Goal: Task Accomplishment & Management: Manage account settings

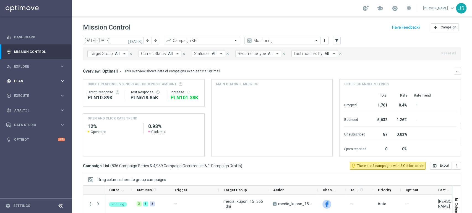
click at [35, 80] on span "Plan" at bounding box center [37, 81] width 46 height 3
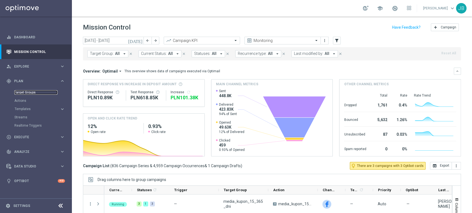
click at [33, 92] on link "Target Groups" at bounding box center [35, 92] width 43 height 4
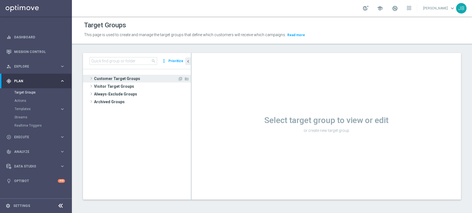
click at [125, 80] on span "Customer Target Groups" at bounding box center [135, 79] width 83 height 8
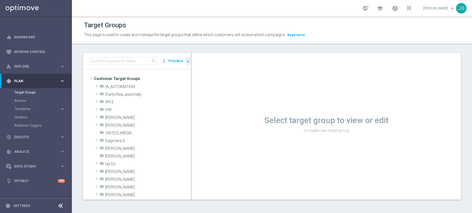
click at [191, 195] on div at bounding box center [191, 126] width 1 height 147
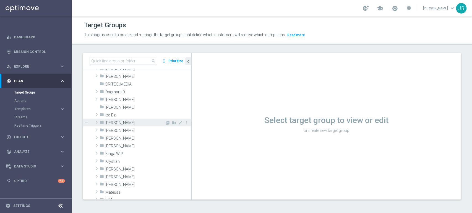
click at [124, 120] on div "folder [PERSON_NAME]" at bounding box center [131, 123] width 65 height 8
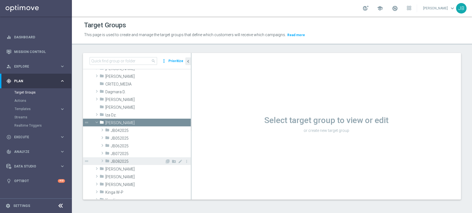
click at [119, 161] on span "JB082025" at bounding box center [138, 161] width 54 height 5
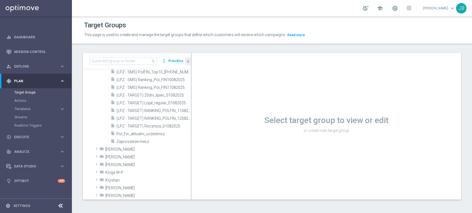
scroll to position [405, 0]
click at [178, 125] on icon "content_copy" at bounding box center [180, 126] width 4 height 4
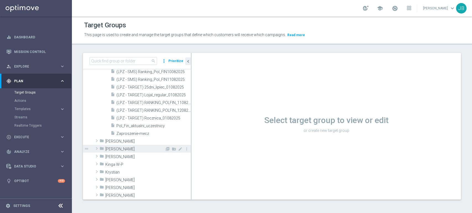
click at [97, 149] on span at bounding box center [97, 148] width 6 height 7
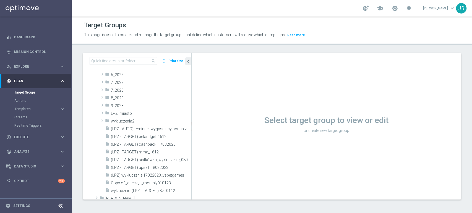
scroll to position [545, 0]
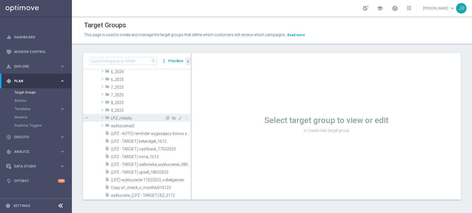
click at [138, 117] on span "LPZ_miasto" at bounding box center [138, 118] width 54 height 5
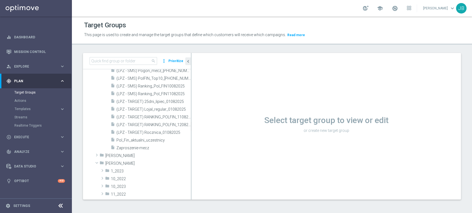
scroll to position [389, 0]
click at [179, 136] on icon "content_copy" at bounding box center [181, 137] width 4 height 4
click at [179, 135] on icon "content_copy" at bounding box center [181, 137] width 4 height 4
click at [179, 138] on icon "content_copy" at bounding box center [181, 137] width 4 height 4
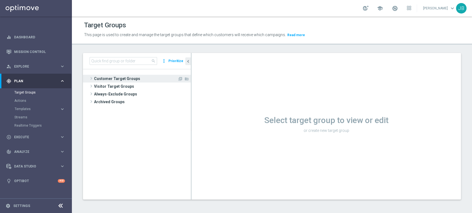
click at [135, 79] on span "Customer Target Groups" at bounding box center [135, 79] width 83 height 8
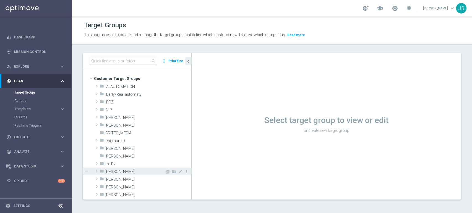
click at [110, 171] on span "[PERSON_NAME]" at bounding box center [134, 172] width 59 height 5
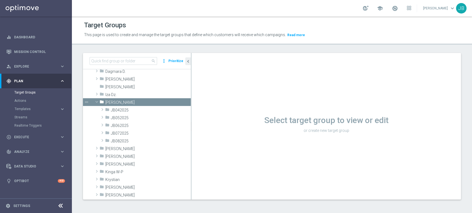
scroll to position [82, 0]
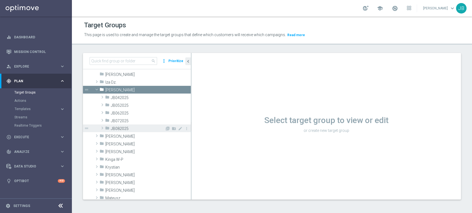
click at [113, 128] on span "JB082025" at bounding box center [138, 129] width 54 height 5
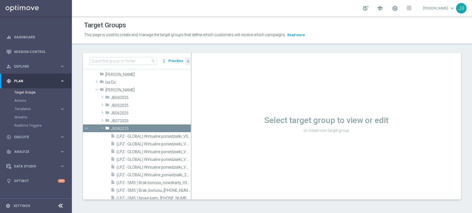
click at [190, 197] on tree-viewport "Customer Target Groups library_add create_new_folder folder" at bounding box center [137, 134] width 108 height 130
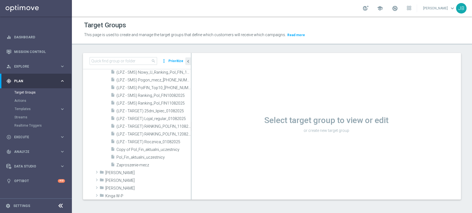
scroll to position [405, 0]
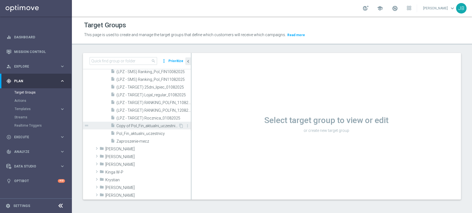
click at [167, 125] on span "Copy of Pol_Fin_aktualni_uczestnicy" at bounding box center [147, 126] width 62 height 5
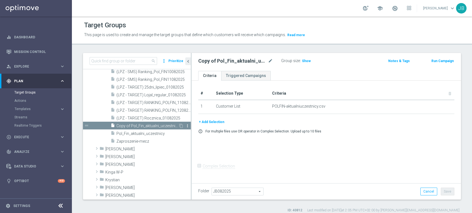
click at [185, 125] on icon "more_vert" at bounding box center [187, 126] width 4 height 4
click at [188, 144] on li "delete Delete" at bounding box center [196, 141] width 27 height 9
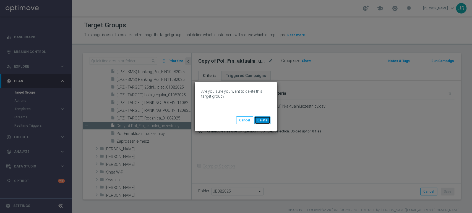
click at [262, 120] on button "Delete" at bounding box center [262, 121] width 16 height 8
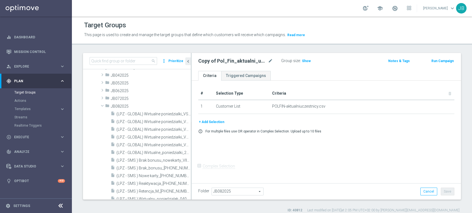
scroll to position [100, 0]
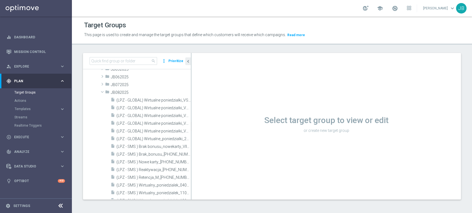
scroll to position [133, 0]
click at [441, 132] on p "or create new target group" at bounding box center [325, 130] width 269 height 5
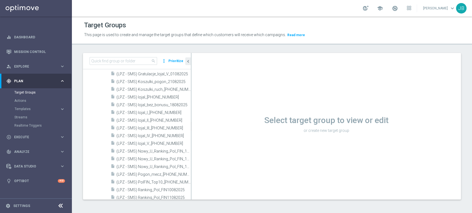
scroll to position [299, 0]
click at [179, 141] on icon "content_copy" at bounding box center [181, 141] width 4 height 4
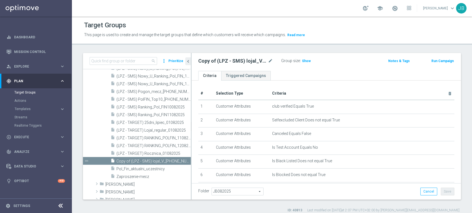
scroll to position [94, 0]
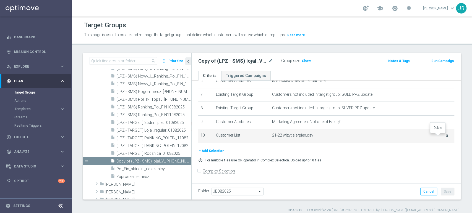
click at [444, 138] on icon "delete_forever" at bounding box center [446, 135] width 4 height 4
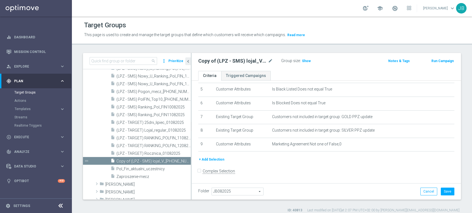
click at [214, 160] on button "+ Add Selection" at bounding box center [211, 160] width 27 height 6
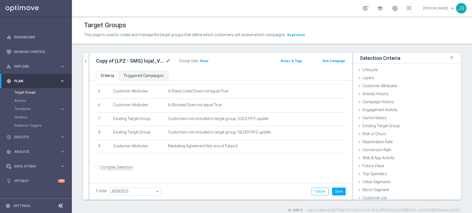
scroll to position [66, 0]
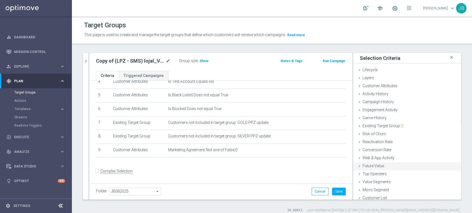
click at [427, 165] on div "Future Value done" at bounding box center [407, 166] width 108 height 8
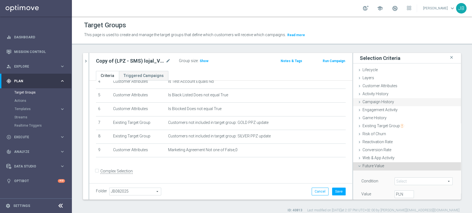
click at [376, 103] on span "Campaign History" at bounding box center [377, 102] width 31 height 4
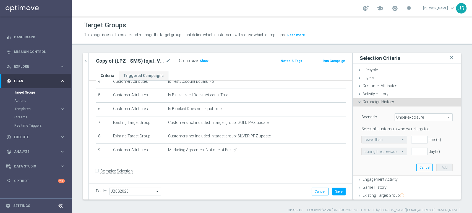
click at [373, 104] on div "Campaign History done" at bounding box center [407, 102] width 108 height 8
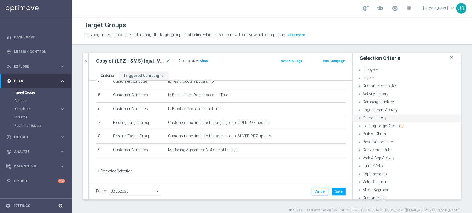
click at [372, 117] on span "Game History" at bounding box center [374, 118] width 24 height 4
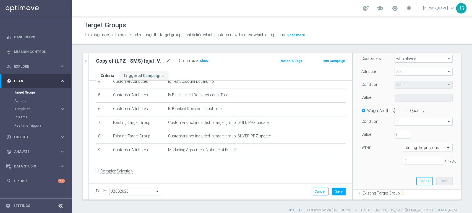
scroll to position [49, 0]
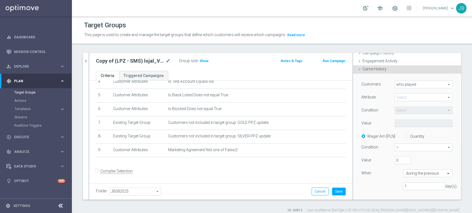
click at [398, 97] on span at bounding box center [423, 97] width 57 height 7
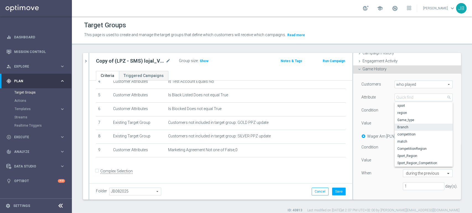
click at [398, 125] on span "Branch" at bounding box center [423, 127] width 52 height 4
type input "Branch"
type input "Equals"
click at [398, 110] on span "Equals" at bounding box center [423, 110] width 57 height 7
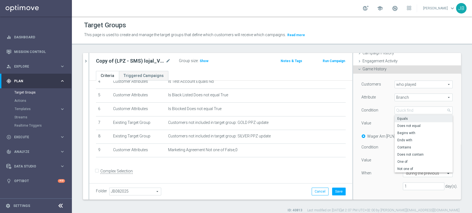
click at [397, 119] on span "Equals" at bounding box center [423, 119] width 52 height 4
click at [395, 128] on div "Value Select arrow_drop_down search" at bounding box center [406, 124] width 99 height 9
click at [398, 120] on span at bounding box center [423, 123] width 57 height 7
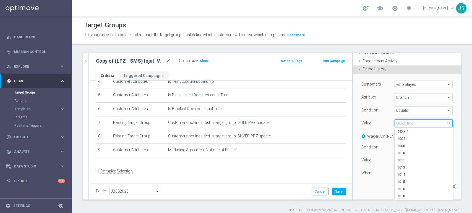
click at [400, 124] on input "search" at bounding box center [423, 124] width 58 height 8
type input "1167"
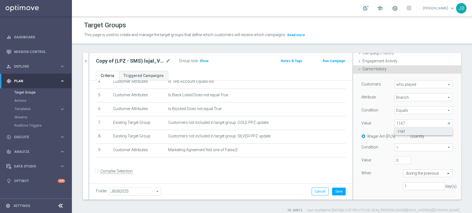
click at [398, 130] on span "1167" at bounding box center [423, 132] width 52 height 4
type input "1167"
click at [404, 136] on div "Quantity" at bounding box center [412, 136] width 24 height 7
click at [405, 136] on input "Quantity" at bounding box center [407, 136] width 4 height 4
radio input "true"
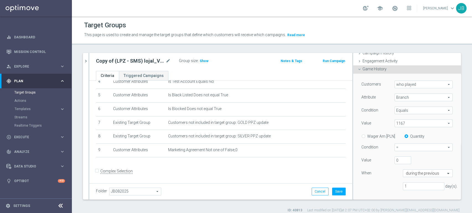
click at [395, 146] on span "=" at bounding box center [423, 147] width 57 height 7
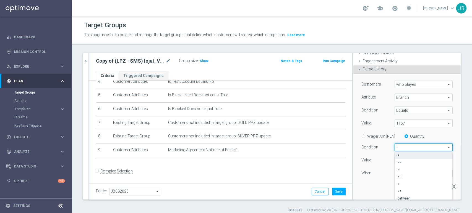
click at [395, 146] on span "=" at bounding box center [423, 147] width 57 height 7
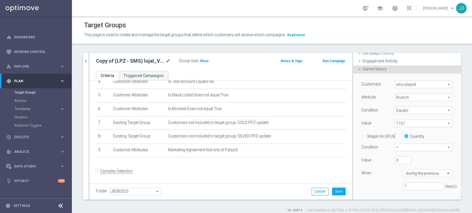
click at [395, 148] on span "=" at bounding box center [423, 147] width 57 height 7
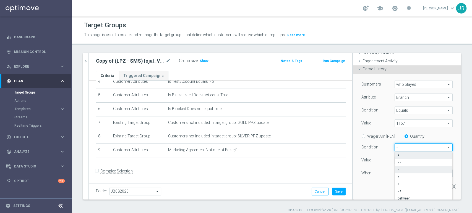
click at [397, 170] on span ">" at bounding box center [423, 170] width 52 height 4
type input ">"
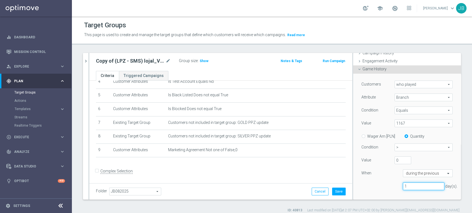
click at [404, 187] on input "1" at bounding box center [423, 187] width 41 height 8
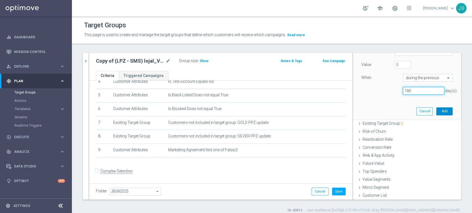
type input "180"
click at [436, 114] on button "Add" at bounding box center [444, 111] width 16 height 8
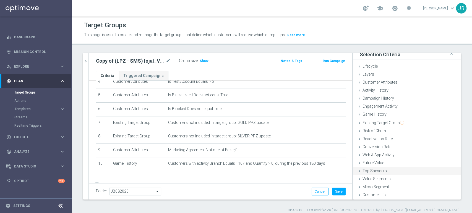
scroll to position [3, 0]
click at [335, 194] on button "Save" at bounding box center [339, 192] width 14 height 8
click at [203, 62] on span "Show" at bounding box center [203, 61] width 9 height 4
click at [168, 61] on icon "mode_edit" at bounding box center [167, 61] width 5 height 7
type input "Czapka_1167"
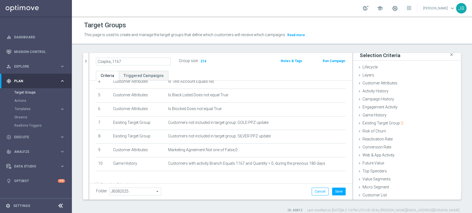
click at [280, 75] on ul "Criteria Triggered Campaigns" at bounding box center [220, 76] width 263 height 10
click at [336, 194] on button "Save" at bounding box center [339, 192] width 14 height 8
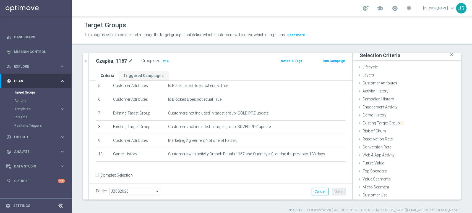
scroll to position [80, 0]
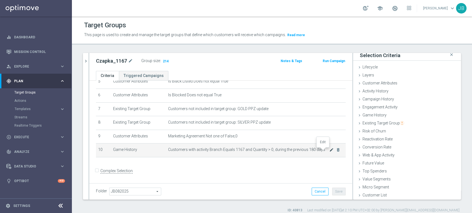
click at [329, 152] on icon "mode_edit" at bounding box center [331, 150] width 4 height 4
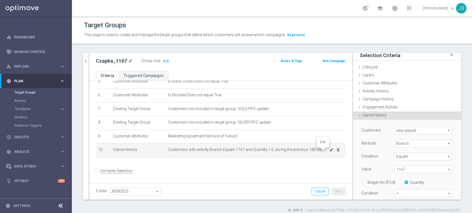
scroll to position [63, 0]
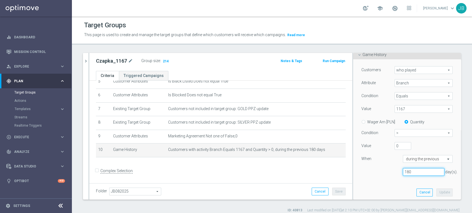
click at [409, 172] on input "180" at bounding box center [423, 172] width 41 height 8
type input "1"
type input "360"
click at [436, 190] on button "Update" at bounding box center [444, 193] width 16 height 8
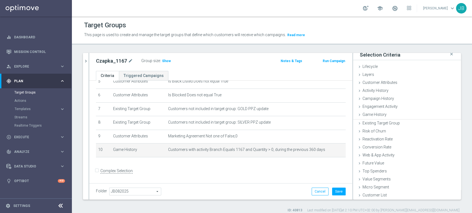
scroll to position [3, 0]
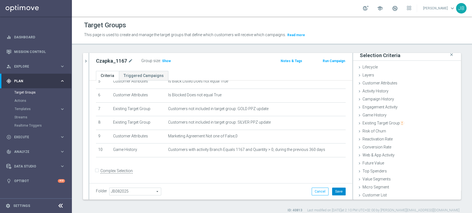
click at [333, 189] on button "Save" at bounding box center [339, 192] width 14 height 8
click at [167, 59] on span "Show" at bounding box center [166, 61] width 9 height 4
click at [392, 115] on div "Game History done selection updated" at bounding box center [407, 116] width 108 height 8
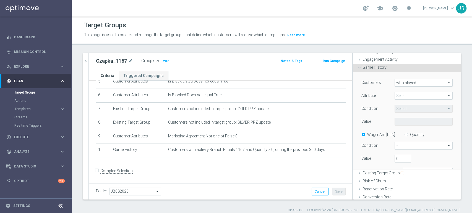
scroll to position [63, 0]
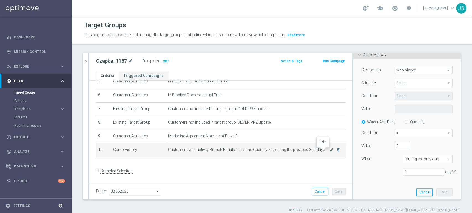
click at [329, 151] on icon "mode_edit" at bounding box center [331, 150] width 4 height 4
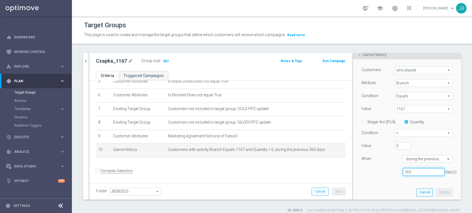
click at [407, 172] on input "360" at bounding box center [423, 172] width 41 height 8
type input "3"
type input "180"
click at [436, 189] on button "Update" at bounding box center [444, 193] width 16 height 8
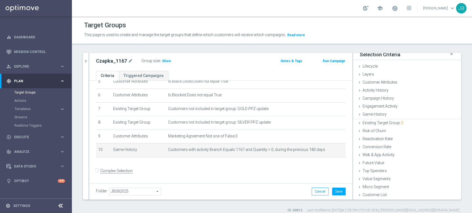
scroll to position [3, 0]
click at [334, 190] on button "Save" at bounding box center [339, 192] width 14 height 8
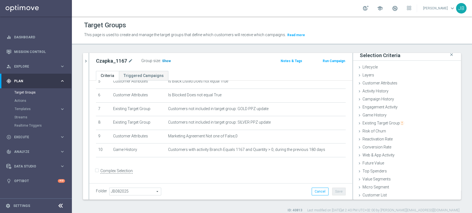
click at [164, 59] on span "Show" at bounding box center [166, 61] width 9 height 4
click at [20, 137] on span "Execute" at bounding box center [37, 137] width 46 height 3
click at [36, 107] on link "Campaign Builder" at bounding box center [35, 107] width 43 height 4
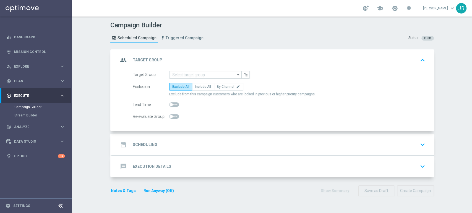
click at [451, 130] on div "Campaign Builder Scheduled Campaign Triggered Campaign Status: Draft group Targ…" at bounding box center [272, 115] width 400 height 197
click at [200, 71] on input at bounding box center [205, 75] width 72 height 8
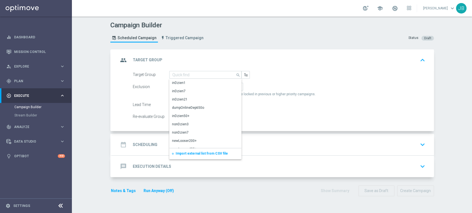
click at [181, 152] on span "Import external list from CSV file" at bounding box center [201, 154] width 52 height 4
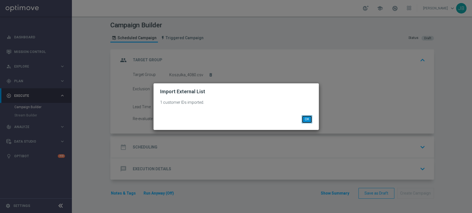
click at [308, 119] on button "OK" at bounding box center [306, 119] width 10 height 8
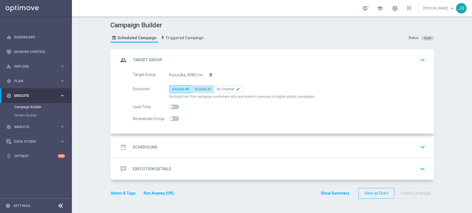
click at [198, 90] on span "Include All" at bounding box center [203, 89] width 16 height 4
click at [198, 90] on input "Include All" at bounding box center [197, 90] width 4 height 4
radio input "true"
click at [177, 150] on div "date_range Scheduling keyboard_arrow_down" at bounding box center [272, 147] width 309 height 10
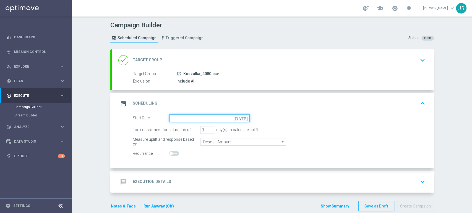
click at [191, 118] on input at bounding box center [209, 118] width 80 height 8
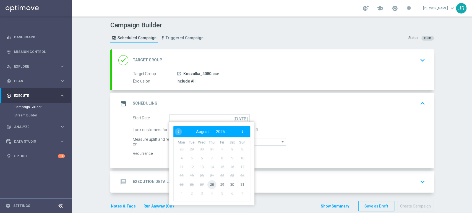
click at [209, 181] on span "28" at bounding box center [211, 184] width 9 height 9
type input "[DATE]"
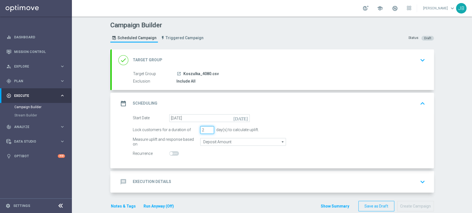
click at [208, 130] on input "2" at bounding box center [207, 130] width 14 height 8
type input "1"
click at [208, 130] on input "1" at bounding box center [207, 130] width 14 height 8
click at [186, 188] on div "message Execution Details keyboard_arrow_down" at bounding box center [273, 182] width 322 height 22
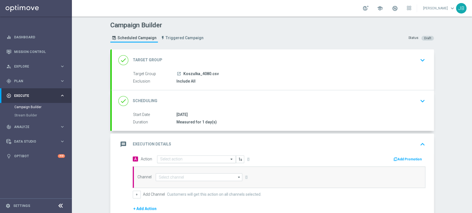
click at [161, 159] on input "text" at bounding box center [191, 159] width 62 height 5
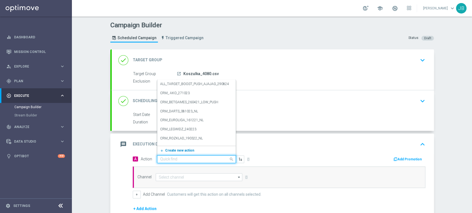
click at [168, 151] on span "Create new action" at bounding box center [179, 151] width 29 height 4
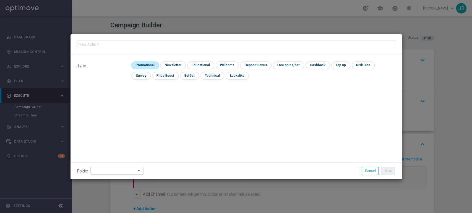
type input "(LPZ - SMS) Koszulka_4080_[PHONE_NUMBER]"
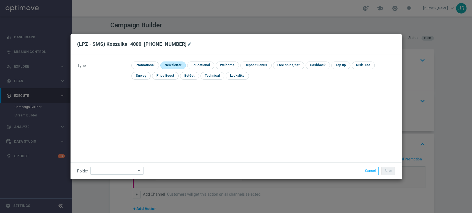
click at [171, 64] on input "checkbox" at bounding box center [172, 65] width 24 height 7
checkbox input "true"
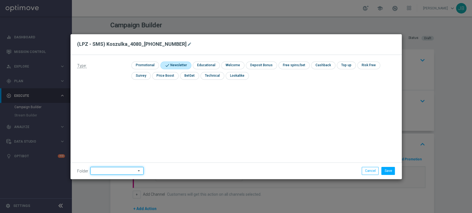
click at [117, 171] on input at bounding box center [116, 171] width 53 height 8
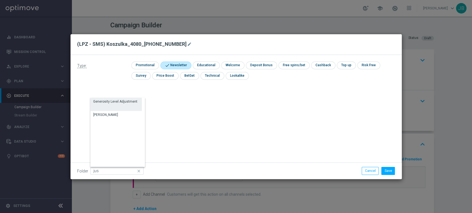
click at [110, 111] on div "Generosity Level Adjustment" at bounding box center [115, 104] width 51 height 13
click at [110, 113] on div "[PERSON_NAME]" at bounding box center [115, 115] width 51 height 8
type input "[PERSON_NAME]"
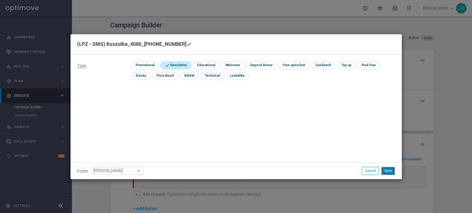
click at [392, 172] on button "Save" at bounding box center [388, 171] width 14 height 8
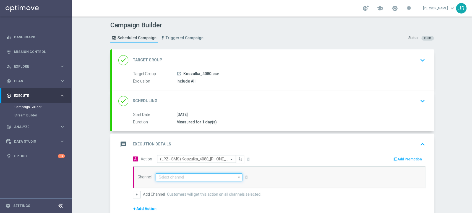
click at [166, 178] on input at bounding box center [199, 177] width 87 height 8
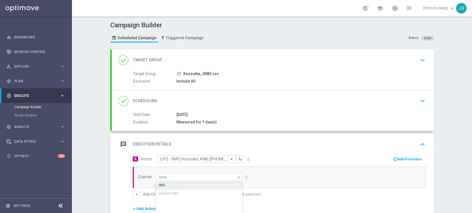
click at [166, 183] on div "SMS" at bounding box center [199, 186] width 87 height 8
type input "SMS"
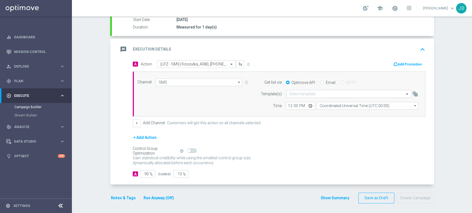
scroll to position [95, 0]
click at [145, 171] on input "90" at bounding box center [147, 174] width 15 height 8
type input "0"
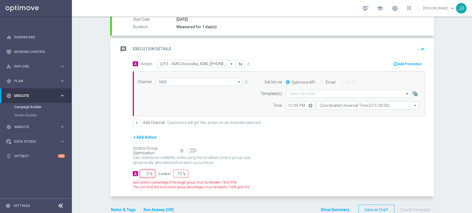
type input "100"
type input "0"
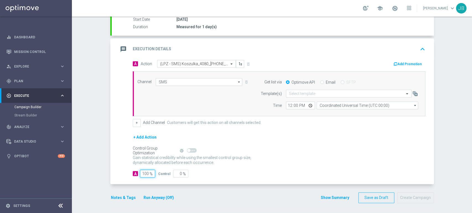
type input "100"
click at [294, 87] on form "Get list via Optimove API Email SFTP Template(s) Select template Time 12:00 Coo…" at bounding box center [337, 93] width 160 height 31
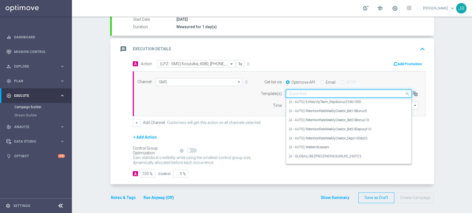
click at [293, 91] on input "text" at bounding box center [343, 93] width 108 height 5
paste input "(LPZ - SMS) Koszulka_4080_[PHONE_NUMBER]"
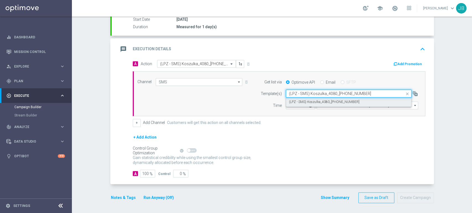
click at [292, 104] on div "(LPZ - SMS) Koszulka_4080_[PHONE_NUMBER]" at bounding box center [348, 102] width 119 height 9
type input "(LPZ - SMS) Koszulka_4080_[PHONE_NUMBER]"
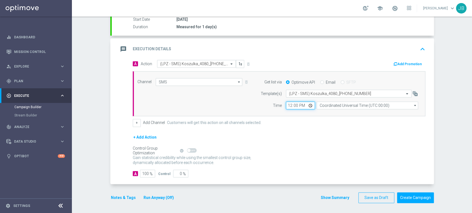
click at [289, 106] on input "12:00" at bounding box center [300, 106] width 29 height 8
type input "15:13"
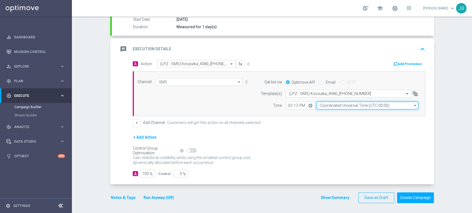
click at [333, 105] on input "Coordinated Universal Time (UTC 00:00)" at bounding box center [366, 106] width 101 height 8
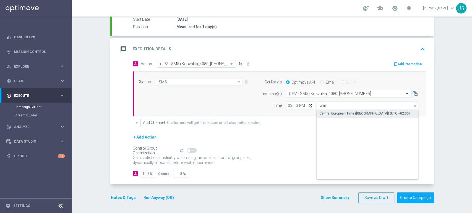
click at [333, 113] on div "Central European Time ([GEOGRAPHIC_DATA]) (UTC +02:00)" at bounding box center [364, 113] width 90 height 5
type input "Central European Time ([GEOGRAPHIC_DATA]) (UTC +02:00)"
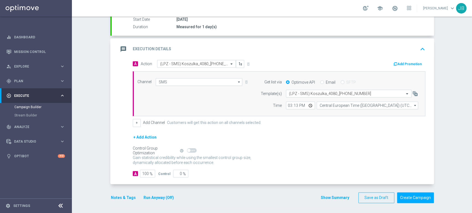
click at [471, 49] on div "Campaign Builder Scheduled Campaign Triggered Campaign Status: Draft done Targe…" at bounding box center [272, 115] width 400 height 197
click at [429, 193] on button "Create Campaign" at bounding box center [415, 198] width 37 height 11
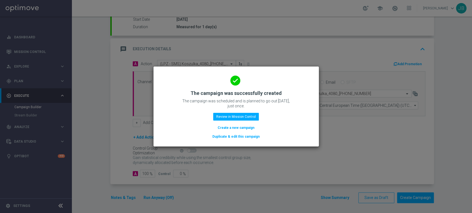
click at [251, 131] on button "Create a new campaign" at bounding box center [236, 128] width 38 height 6
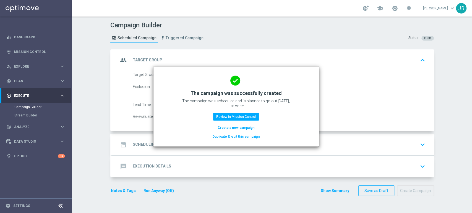
scroll to position [0, 0]
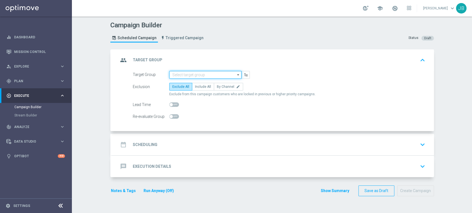
click at [177, 76] on input at bounding box center [205, 75] width 72 height 8
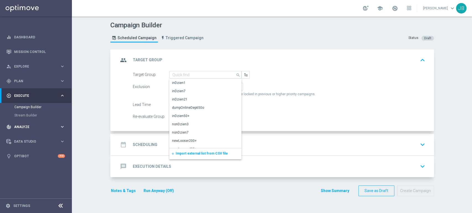
click at [24, 123] on div "track_changes Analyze keyboard_arrow_right" at bounding box center [35, 127] width 71 height 15
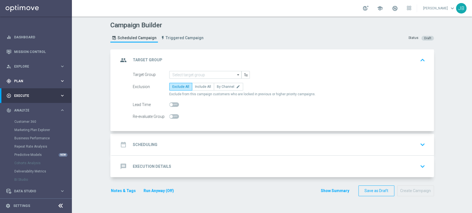
click at [28, 83] on div "gps_fixed Plan" at bounding box center [32, 81] width 53 height 5
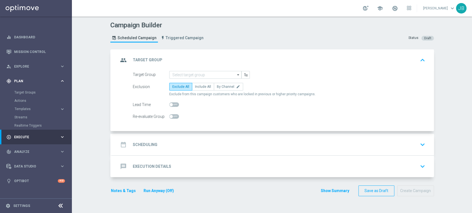
click at [27, 87] on div "gps_fixed Plan keyboard_arrow_right" at bounding box center [35, 81] width 71 height 15
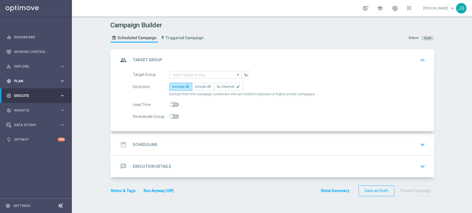
click at [30, 84] on div "gps_fixed Plan keyboard_arrow_right" at bounding box center [35, 81] width 71 height 15
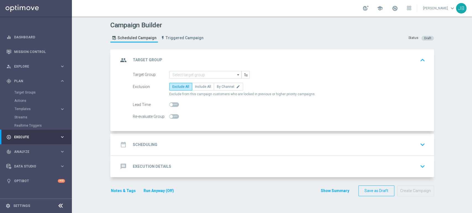
click at [30, 90] on div "Target Groups" at bounding box center [42, 92] width 57 height 8
click at [32, 94] on link "Target Groups" at bounding box center [35, 92] width 43 height 4
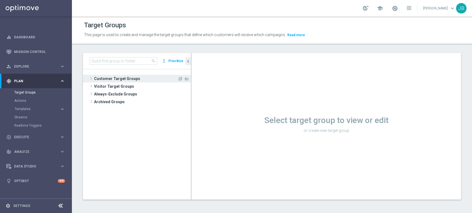
click at [125, 80] on span "Customer Target Groups" at bounding box center [135, 79] width 83 height 8
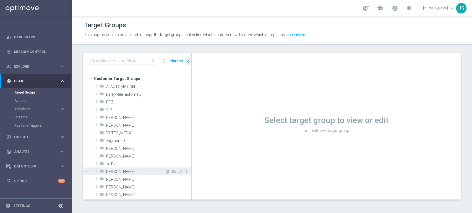
click at [121, 174] on div "folder [PERSON_NAME]" at bounding box center [131, 172] width 65 height 8
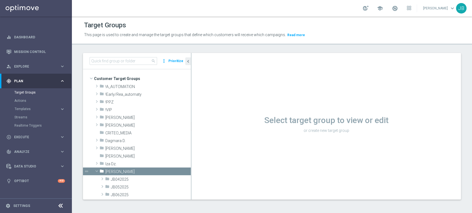
click at [191, 198] on div at bounding box center [191, 126] width 1 height 147
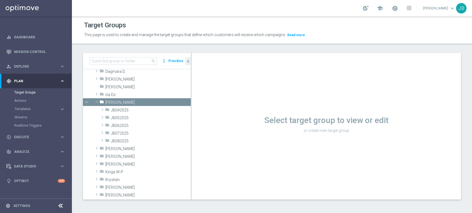
scroll to position [82, 0]
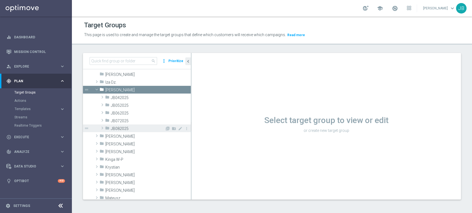
click at [151, 128] on span "JB082025" at bounding box center [138, 129] width 54 height 5
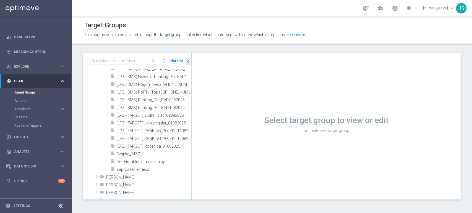
scroll to position [380, 0]
click at [156, 154] on span "Czapka_1167" at bounding box center [146, 154] width 61 height 5
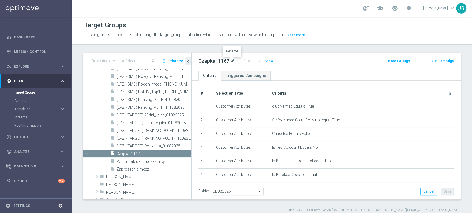
click at [232, 61] on icon "mode_edit" at bounding box center [232, 61] width 5 height 7
click at [205, 64] on input "(LPZ - SMS) Czapka_1167_[PHONE_NUMBER]" at bounding box center [235, 62] width 75 height 8
type input "(LPZ - SMS) Czapka_1167_[PHONE_NUMBER]"
click at [338, 74] on ul "Criteria Triggered Campaigns" at bounding box center [325, 76] width 269 height 10
click at [447, 187] on div "Folder JB082025 JB082025 arrow_drop_down search Cancel Save Saving..." at bounding box center [325, 191] width 269 height 16
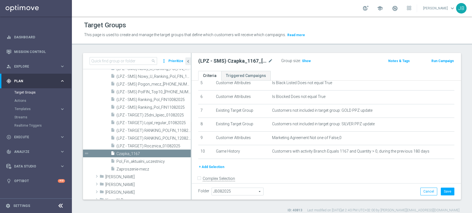
scroll to position [86, 0]
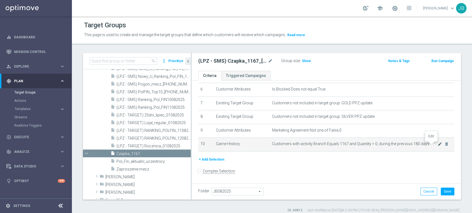
click at [437, 145] on icon "mode_edit" at bounding box center [439, 144] width 4 height 4
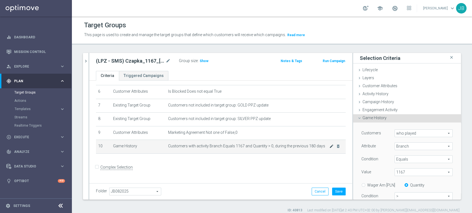
scroll to position [80, 0]
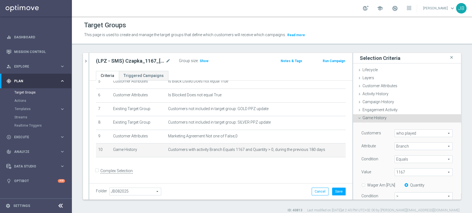
click at [406, 156] on span "Equals" at bounding box center [423, 159] width 57 height 7
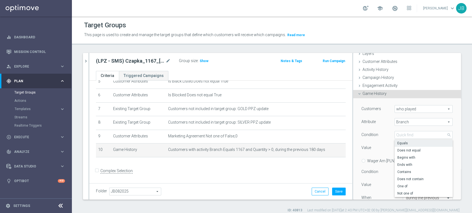
scroll to position [37, 0]
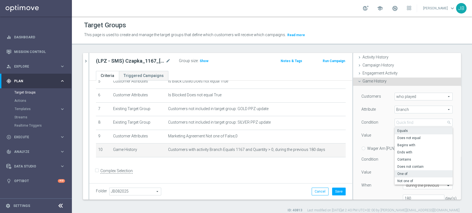
click at [414, 174] on span "One of" at bounding box center [423, 174] width 52 height 4
type input "One of"
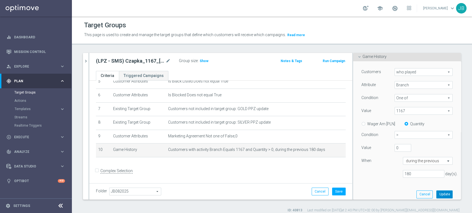
click at [441, 194] on button "Update" at bounding box center [444, 195] width 16 height 8
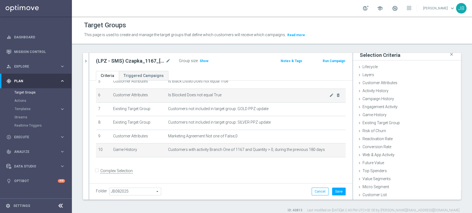
scroll to position [3, 0]
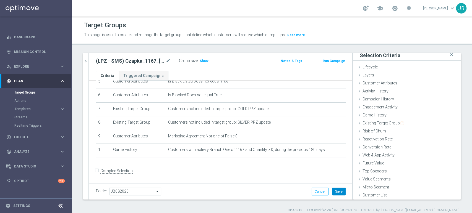
click at [332, 191] on button "Save" at bounding box center [339, 192] width 14 height 8
click at [204, 59] on h3 "Show" at bounding box center [204, 61] width 10 height 6
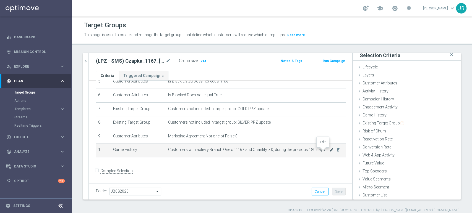
click at [329, 151] on icon "mode_edit" at bounding box center [331, 150] width 4 height 4
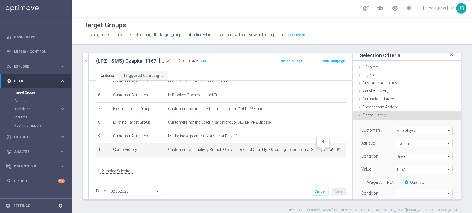
scroll to position [61, 0]
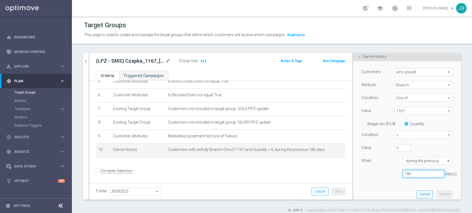
click at [411, 177] on input "180" at bounding box center [423, 174] width 41 height 8
type input "1"
type input "360"
click at [436, 196] on button "Update" at bounding box center [444, 195] width 16 height 8
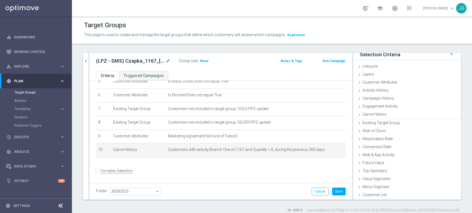
scroll to position [3, 0]
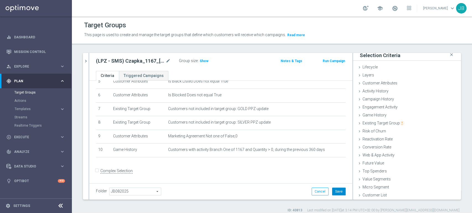
click at [335, 192] on button "Save" at bounding box center [339, 192] width 14 height 8
click at [203, 60] on span "Show" at bounding box center [203, 61] width 9 height 4
click at [36, 137] on span "Execute" at bounding box center [37, 137] width 46 height 3
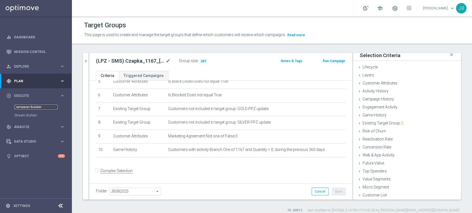
click at [32, 109] on link "Campaign Builder" at bounding box center [35, 107] width 43 height 4
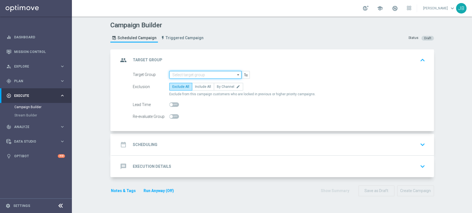
click at [178, 73] on input at bounding box center [205, 75] width 72 height 8
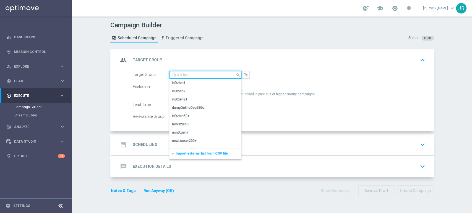
paste input "(LPZ - SMS) Czapka_1167_[PHONE_NUMBER]"
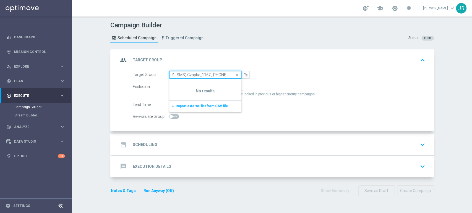
click at [169, 75] on input "(LPZ - SMS) Czapka_1167_[PHONE_NUMBER]" at bounding box center [205, 75] width 72 height 8
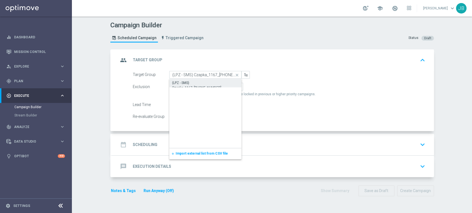
click at [173, 81] on div "(LPZ - SMS) Czapka_1167_[PHONE_NUMBER]" at bounding box center [205, 85] width 67 height 10
type input "(LPZ - SMS) Czapka_1167_[PHONE_NUMBER]"
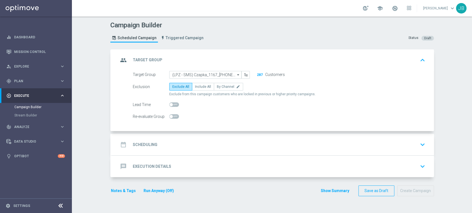
click at [228, 133] on accordion "group Target Group keyboard_arrow_up Target Group (LPZ - SMS) Czapka_1167_[PHON…" at bounding box center [271, 113] width 323 height 128
click at [220, 137] on div "date_range Scheduling keyboard_arrow_down" at bounding box center [273, 145] width 322 height 22
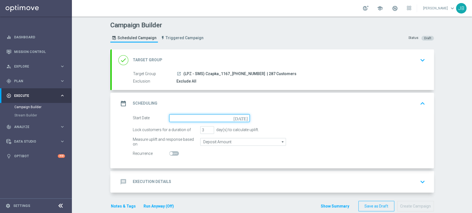
click at [191, 120] on input at bounding box center [209, 118] width 80 height 8
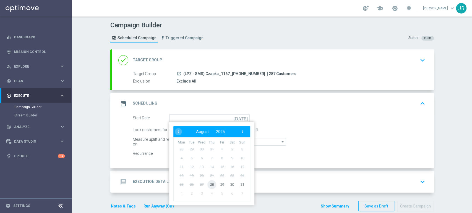
click at [208, 185] on span "28" at bounding box center [211, 184] width 9 height 9
type input "[DATE]"
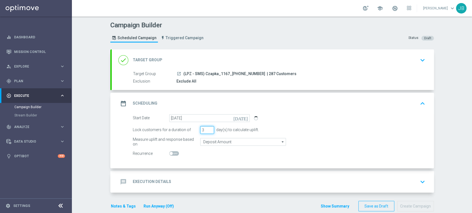
click at [208, 133] on input "3" at bounding box center [207, 130] width 14 height 8
click at [207, 131] on input "2" at bounding box center [207, 130] width 14 height 8
type input "1"
click at [207, 131] on input "1" at bounding box center [207, 130] width 14 height 8
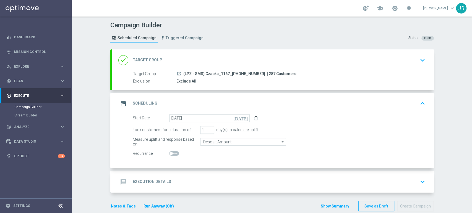
click at [383, 180] on div "message Execution Details keyboard_arrow_down" at bounding box center [272, 182] width 309 height 10
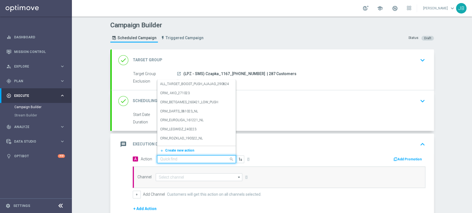
click at [183, 162] on div "Quick find" at bounding box center [196, 160] width 79 height 8
click at [180, 151] on span "Create new action" at bounding box center [179, 151] width 29 height 4
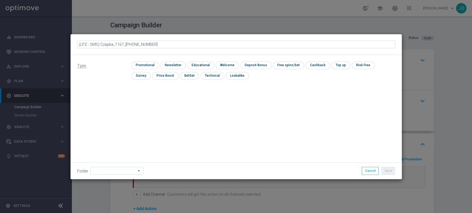
click at [84, 46] on input "(LPZ - SMS) Czapka_1167_[PHONE_NUMBER]" at bounding box center [236, 45] width 318 height 8
type input "(LPZ - SMS) Czapka_1167_[PHONE_NUMBER]"
click at [171, 62] on input "checkbox" at bounding box center [172, 65] width 24 height 7
checkbox input "true"
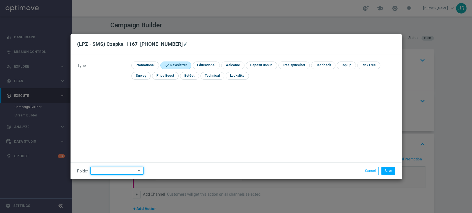
click at [99, 170] on input at bounding box center [116, 171] width 53 height 8
click at [114, 116] on div "[PERSON_NAME]" at bounding box center [115, 115] width 51 height 8
type input "[PERSON_NAME]"
click at [390, 173] on button "Save" at bounding box center [388, 171] width 14 height 8
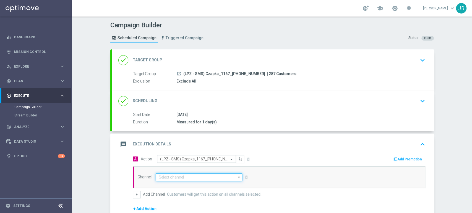
click at [191, 180] on input at bounding box center [199, 177] width 87 height 8
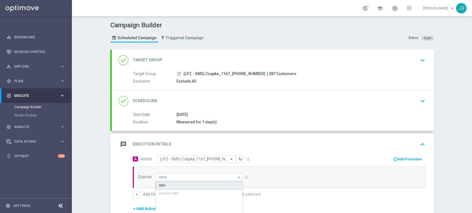
click at [187, 184] on div "SMS" at bounding box center [199, 186] width 87 height 8
type input "SMS"
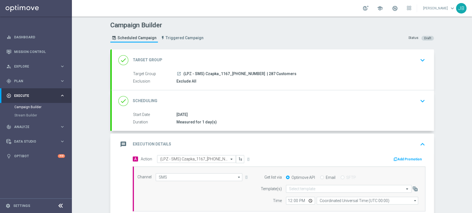
click at [248, 94] on div "done Scheduling keyboard_arrow_down" at bounding box center [273, 101] width 322 height 22
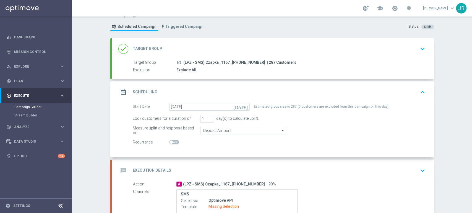
scroll to position [17, 0]
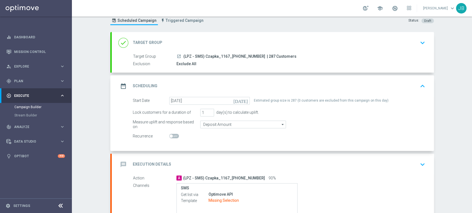
drag, startPoint x: 471, startPoint y: 94, endPoint x: 471, endPoint y: 106, distance: 11.6
click at [471, 106] on div "Campaign Builder Scheduled Campaign Triggered Campaign Status: Draft done Targe…" at bounding box center [272, 115] width 400 height 197
click at [27, 70] on div "person_search Explore keyboard_arrow_right" at bounding box center [35, 66] width 71 height 15
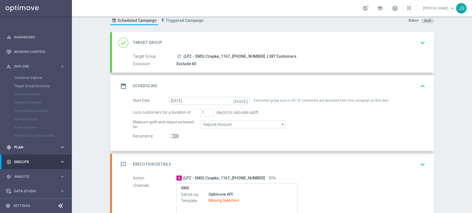
click at [24, 144] on div "gps_fixed Plan keyboard_arrow_right" at bounding box center [35, 147] width 71 height 15
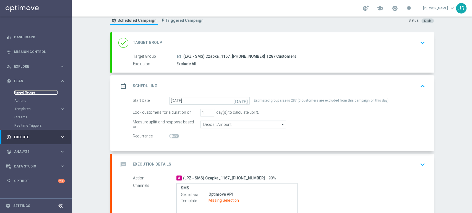
click at [32, 94] on link "Target Groups" at bounding box center [35, 92] width 43 height 4
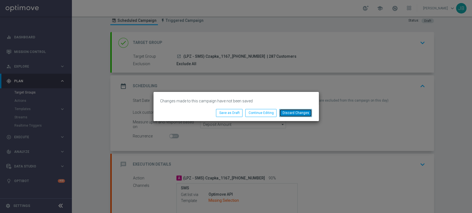
click at [304, 112] on button "Discard Changes" at bounding box center [295, 113] width 33 height 8
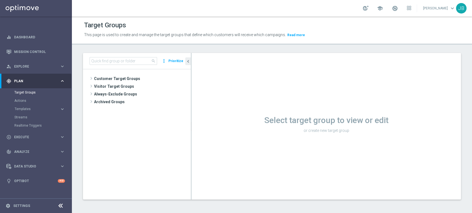
click at [106, 65] on div "search more_vert Prioritize" at bounding box center [137, 61] width 108 height 16
click at [107, 61] on input at bounding box center [123, 61] width 67 height 8
paste input "(LPZ - SMS) Czapka_1167_[PHONE_NUMBER]"
click at [104, 60] on input "(LPZ - SMS) Czapka_1167_[PHONE_NUMBER]" at bounding box center [123, 61] width 67 height 8
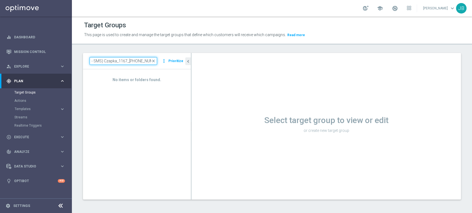
scroll to position [0, 0]
click at [104, 60] on input "(LPZ - SMS) Czapka_1167_[PHONE_NUMBER]" at bounding box center [123, 61] width 67 height 8
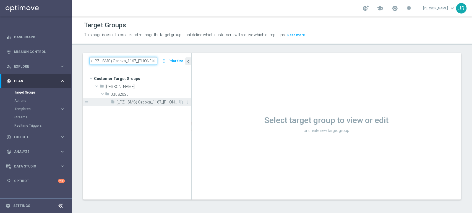
type input "(LPZ - SMS) Czapka_1167_[PHONE_NUMBER]"
click at [143, 101] on span "(LPZ - SMS) Czapka_1167_[PHONE_NUMBER]" at bounding box center [147, 102] width 62 height 5
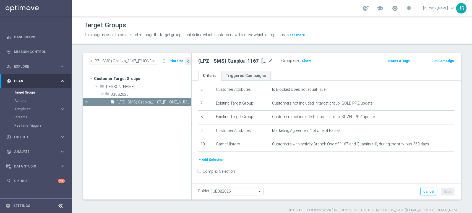
scroll to position [86, 0]
click at [22, 142] on div "play_circle_outline Execute keyboard_arrow_right" at bounding box center [35, 137] width 71 height 15
click at [38, 107] on link "Campaign Builder" at bounding box center [35, 107] width 43 height 4
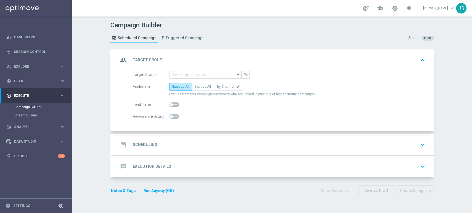
click at [172, 69] on div "group Target Group keyboard_arrow_up" at bounding box center [273, 60] width 322 height 22
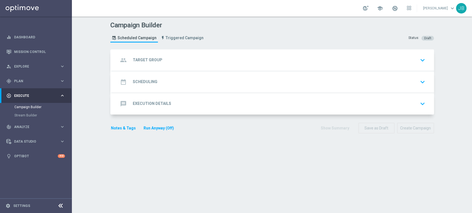
click at [182, 64] on div "group Target Group keyboard_arrow_down" at bounding box center [272, 60] width 309 height 10
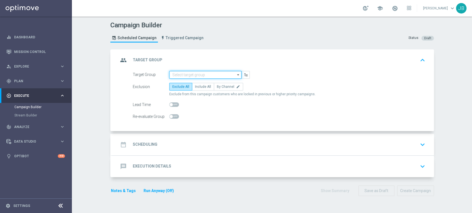
click at [181, 75] on input at bounding box center [205, 75] width 72 height 8
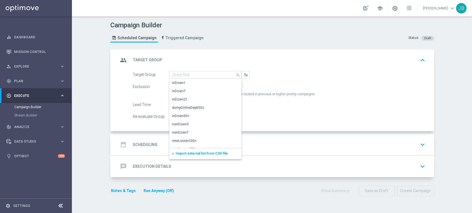
click at [182, 150] on div "add Import external list from CSV file" at bounding box center [205, 153] width 72 height 11
click at [173, 75] on input at bounding box center [205, 75] width 72 height 8
paste input "(LPZ - SMS) Czapka_1167_[PHONE_NUMBER]"
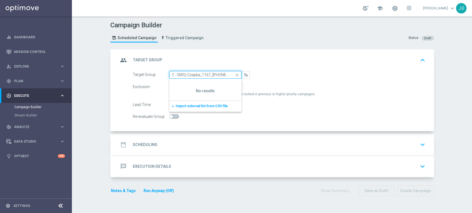
click at [169, 77] on input "(LPZ - SMS) Czapka_1167_[PHONE_NUMBER]" at bounding box center [205, 75] width 72 height 8
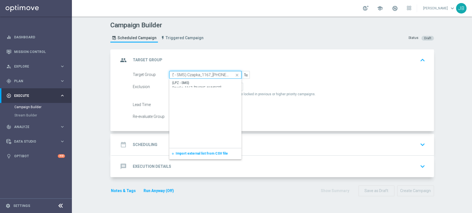
scroll to position [0, 0]
click at [172, 81] on div "(LPZ - SMS) Czapka_1167_[PHONE_NUMBER]" at bounding box center [205, 85] width 67 height 10
type input "(LPZ - SMS) Czapka_1167_[PHONE_NUMBER]"
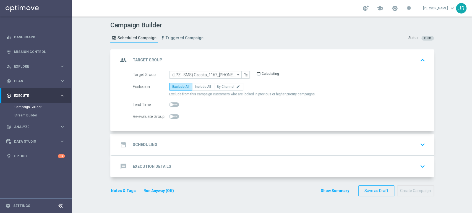
click at [168, 143] on div "date_range Scheduling keyboard_arrow_down" at bounding box center [272, 145] width 309 height 10
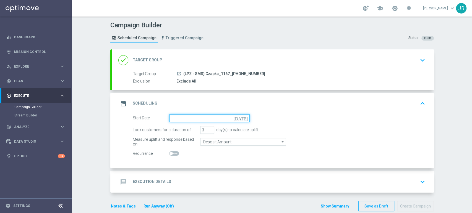
click at [172, 119] on input at bounding box center [209, 118] width 80 height 8
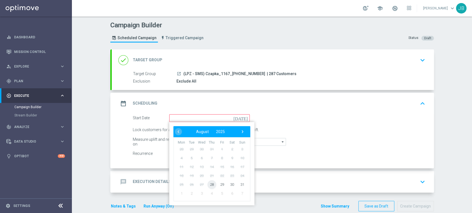
click at [208, 183] on span "28" at bounding box center [211, 184] width 9 height 9
type input "[DATE]"
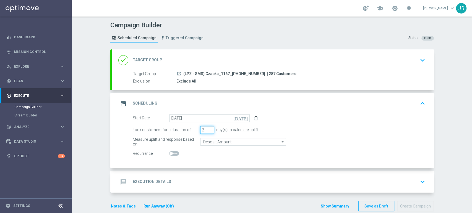
click at [208, 131] on input "2" at bounding box center [207, 130] width 14 height 8
type input "1"
click at [208, 131] on input "1" at bounding box center [207, 130] width 14 height 8
click at [177, 174] on div "message Execution Details keyboard_arrow_down" at bounding box center [273, 182] width 322 height 22
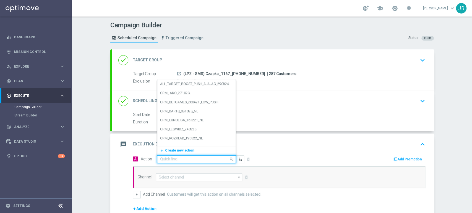
click at [162, 158] on input "text" at bounding box center [191, 159] width 62 height 5
paste input "(LPZ - SMS) Czapka_1167_[PHONE_NUMBER]"
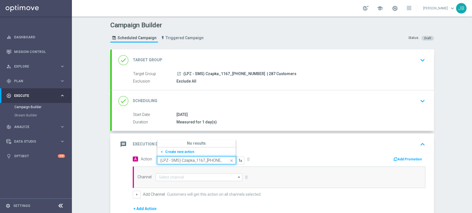
type input "(LPZ - SMS) Czapka_1167_[PHONE_NUMBER]"
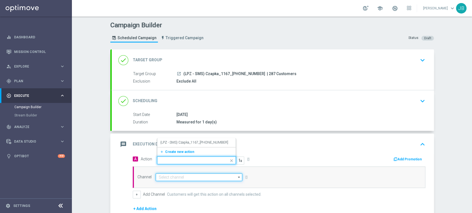
click at [165, 176] on input at bounding box center [199, 177] width 87 height 8
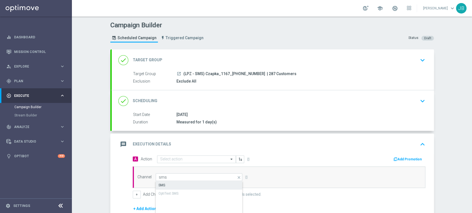
click at [166, 182] on div "SMS" at bounding box center [199, 186] width 87 height 8
type input "SMS"
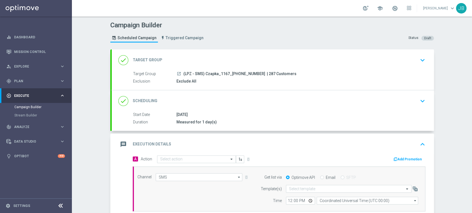
scroll to position [95, 0]
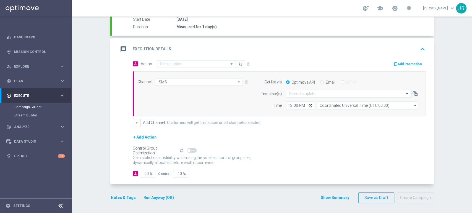
click at [144, 167] on form "A Action Select action delete_forever Add Promotion Channel SMS SMS arrow_drop_…" at bounding box center [279, 119] width 292 height 118
click at [144, 176] on input "90" at bounding box center [147, 174] width 15 height 8
type input "0"
type input "100"
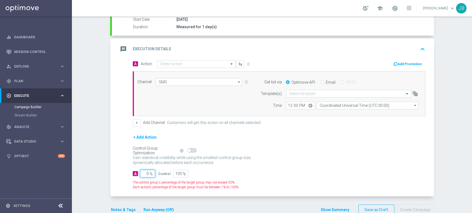
type input "10"
type input "90"
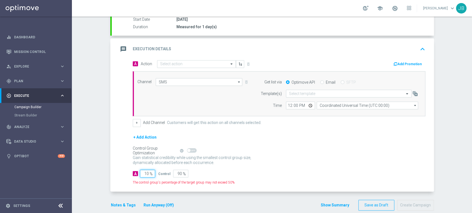
type input "100"
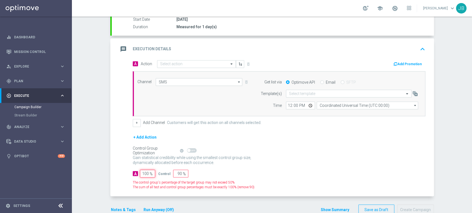
type input "0"
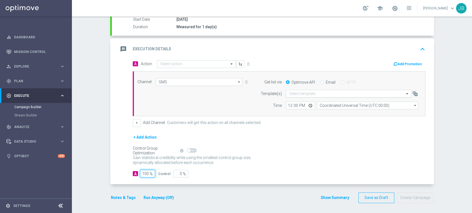
type input "100"
click at [304, 90] on div "Select template" at bounding box center [348, 94] width 125 height 8
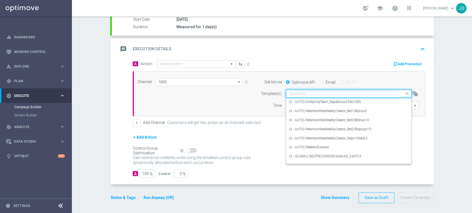
paste input "(LPZ - SMS) Czapka_1167_[PHONE_NUMBER]"
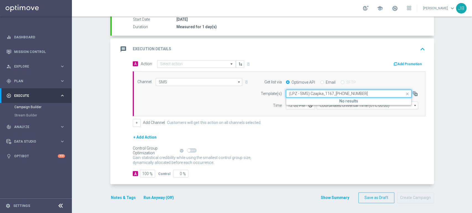
click at [293, 97] on div "Quick find (LPZ - SMS) Czapka_1167_[PHONE_NUMBER]" at bounding box center [348, 94] width 125 height 8
click at [294, 96] on div "Quick find (LPZ - SMS) Czapka_1167_[PHONE_NUMBER]" at bounding box center [348, 94] width 125 height 8
click at [293, 94] on input "(LPZ - SMS) Czapka_1167_[PHONE_NUMBER]" at bounding box center [343, 93] width 108 height 5
click at [292, 98] on div "(LPZ - SMS) Czapka_1167_[PHONE_NUMBER]" at bounding box center [348, 102] width 119 height 9
type input "(LPZ - SMS) Czapka_1167_[PHONE_NUMBER]"
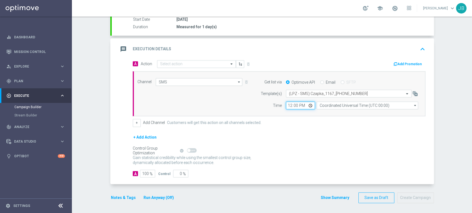
click at [286, 106] on input "12:00" at bounding box center [300, 106] width 29 height 8
type input "15:21"
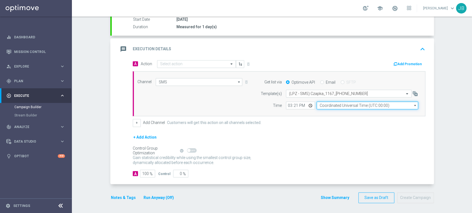
click at [320, 104] on input "Coordinated Universal Time (UTC 00:00)" at bounding box center [366, 106] width 101 height 8
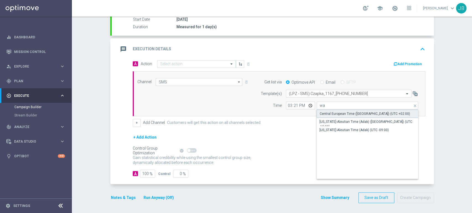
click at [323, 110] on div "Central European Time ([GEOGRAPHIC_DATA]) (UTC +02:00)" at bounding box center [367, 114] width 102 height 8
type input "Central European Time ([GEOGRAPHIC_DATA]) (UTC +02:00)"
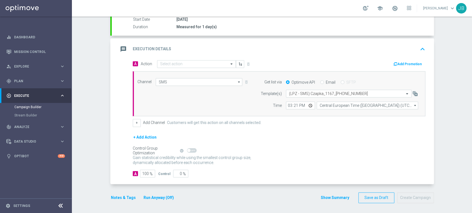
scroll to position [0, 0]
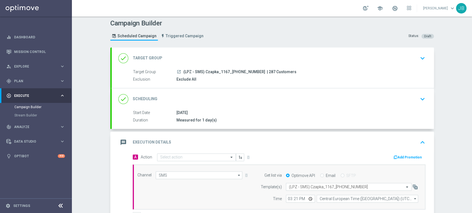
click at [471, 52] on div "Campaign Builder Scheduled Campaign Triggered Campaign Status: Draft done Targe…" at bounding box center [272, 115] width 400 height 197
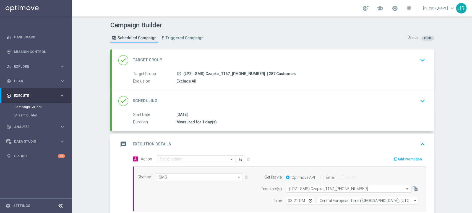
click at [361, 68] on div "done Target Group keyboard_arrow_down" at bounding box center [273, 60] width 322 height 22
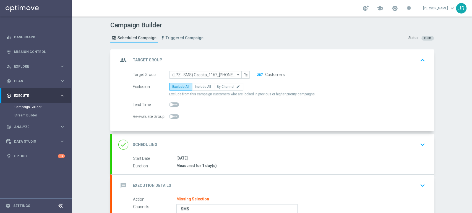
click at [351, 132] on accordion "group Target Group keyboard_arrow_up Target Group launch (LPZ - SMS) Czapka_116…" at bounding box center [271, 159] width 323 height 220
click at [351, 143] on div "done Scheduling keyboard_arrow_down" at bounding box center [272, 145] width 309 height 10
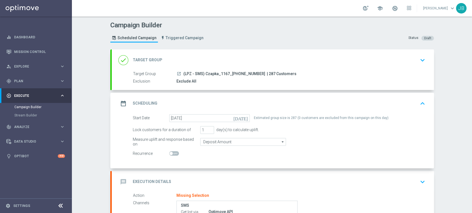
click at [430, 114] on div "Start Date [DATE] [DATE] Estimated group size is 287 (0 customers are excluded …" at bounding box center [273, 141] width 322 height 54
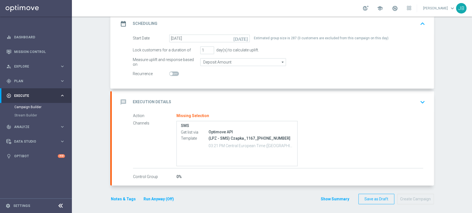
scroll to position [81, 0]
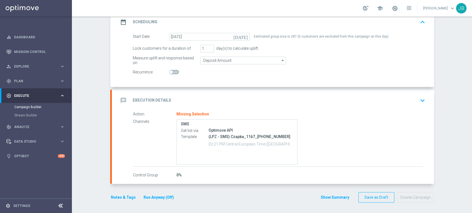
click at [413, 103] on div "message Execution Details keyboard_arrow_down" at bounding box center [272, 100] width 309 height 10
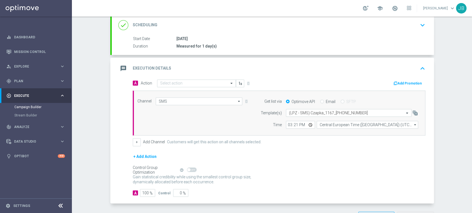
scroll to position [95, 0]
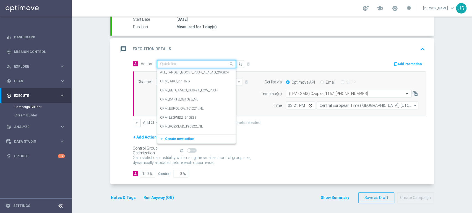
click at [185, 64] on input "text" at bounding box center [191, 64] width 62 height 5
paste input "(LPZ - SMS) Czapka_1167_[PHONE_NUMBER]"
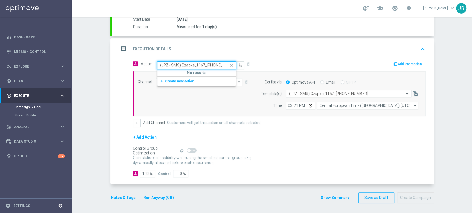
scroll to position [0, 9]
click at [165, 61] on div "Quick find (LPZ - SMS) Czapka_1167_[PHONE_NUMBER]" at bounding box center [196, 65] width 79 height 8
click at [169, 66] on input "(LPZ - SMS) Czapka_1167_[PHONE_NUMBER]" at bounding box center [191, 65] width 62 height 5
type input "(LPZ - SMS) Czapka_1167_[PHONE_NUMBER]"
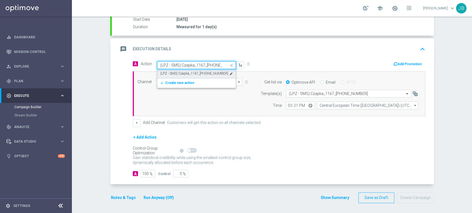
click at [171, 71] on label "(LPZ - SMS) Czapka_1167_[PHONE_NUMBER]" at bounding box center [194, 73] width 68 height 5
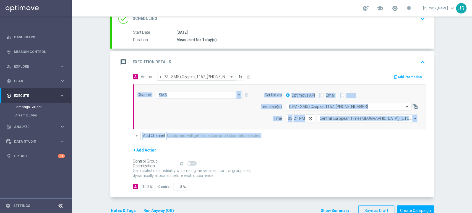
scroll to position [95, 0]
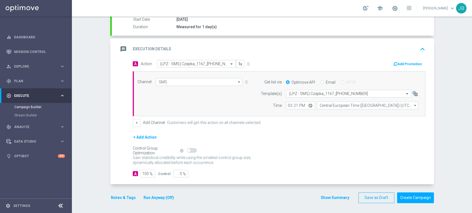
click at [471, 121] on div "Campaign Builder Scheduled Campaign Triggered Campaign Status: Draft done Targe…" at bounding box center [272, 115] width 400 height 197
click at [294, 106] on input "15:21" at bounding box center [300, 106] width 29 height 8
type input "15:23"
click at [446, 135] on div "Campaign Builder Scheduled Campaign Triggered Campaign Status: Draft done Targe…" at bounding box center [272, 115] width 400 height 197
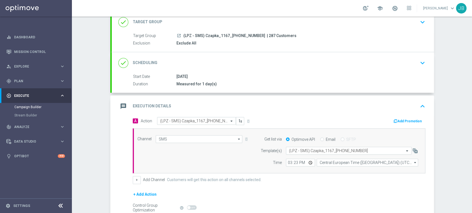
scroll to position [38, 0]
drag, startPoint x: 471, startPoint y: 125, endPoint x: 469, endPoint y: 89, distance: 36.8
click at [469, 89] on div "Campaign Builder Scheduled Campaign Triggered Campaign Status: Draft done Targe…" at bounding box center [272, 115] width 400 height 197
click at [457, 93] on div "Campaign Builder Scheduled Campaign Triggered Campaign Status: Draft done Targe…" at bounding box center [272, 115] width 400 height 197
click at [459, 134] on div "Campaign Builder Scheduled Campaign Triggered Campaign Status: Draft done Targe…" at bounding box center [272, 115] width 400 height 197
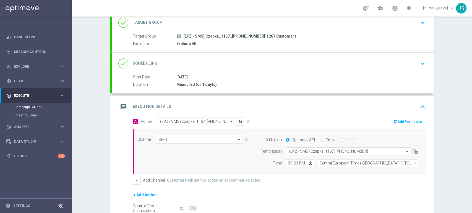
click at [459, 134] on div "Campaign Builder Scheduled Campaign Triggered Campaign Status: Draft done Targe…" at bounding box center [272, 115] width 400 height 197
click at [416, 29] on div "done Target Group keyboard_arrow_down" at bounding box center [273, 23] width 322 height 22
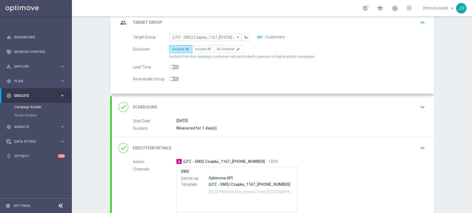
click at [419, 24] on icon "keyboard_arrow_up" at bounding box center [422, 23] width 8 height 8
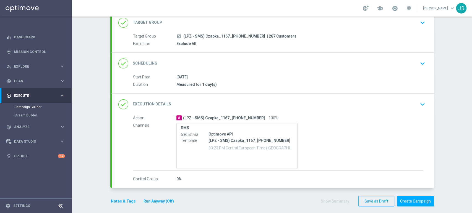
click at [414, 59] on div "done Scheduling keyboard_arrow_down" at bounding box center [272, 63] width 309 height 10
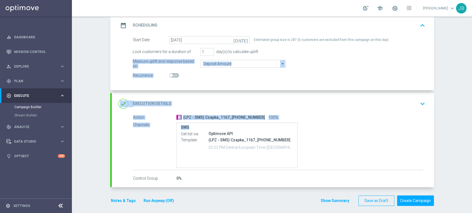
scroll to position [81, 0]
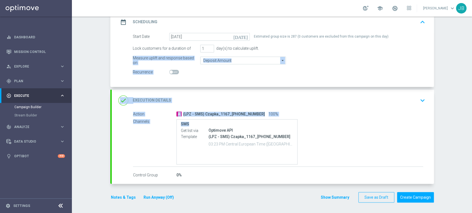
drag, startPoint x: 471, startPoint y: 98, endPoint x: 471, endPoint y: 133, distance: 34.8
click at [471, 133] on div "Campaign Builder Scheduled Campaign Triggered Campaign Status: Draft done Targe…" at bounding box center [272, 115] width 400 height 197
click at [409, 97] on div "done Execution Details keyboard_arrow_down" at bounding box center [272, 100] width 309 height 10
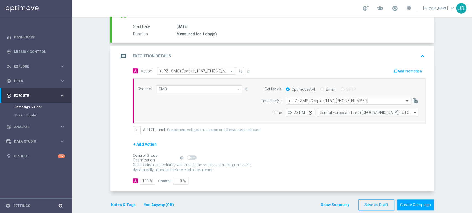
scroll to position [95, 0]
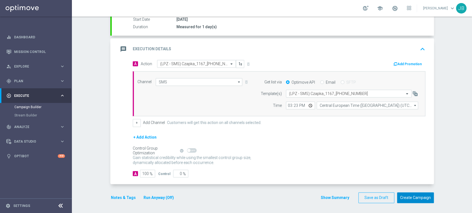
click at [428, 193] on button "Create Campaign" at bounding box center [415, 198] width 37 height 11
